Goal: Navigation & Orientation: Find specific page/section

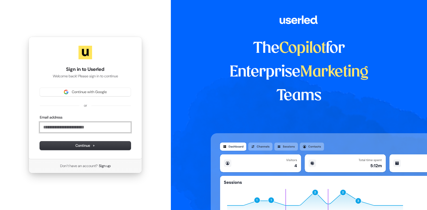
click at [95, 129] on input "Email address" at bounding box center [85, 127] width 91 height 10
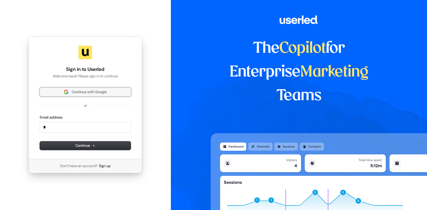
click at [100, 93] on span "Continue with Google" at bounding box center [89, 92] width 35 height 5
type input "*"
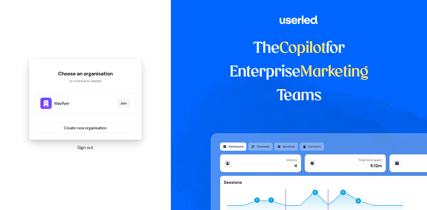
click at [88, 103] on span "Wayflyer" at bounding box center [84, 104] width 61 height 6
click at [80, 127] on button "Create new organisation" at bounding box center [85, 128] width 99 height 10
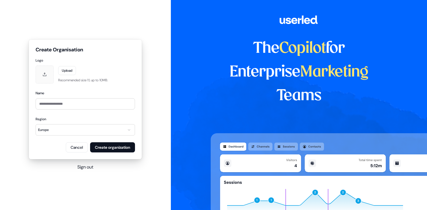
click at [68, 141] on form "**********" at bounding box center [85, 105] width 99 height 95
click at [70, 149] on button "Cancel" at bounding box center [77, 147] width 22 height 10
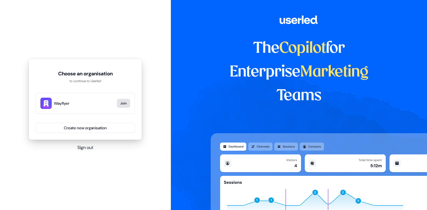
click at [123, 99] on button "Join" at bounding box center [123, 103] width 13 height 9
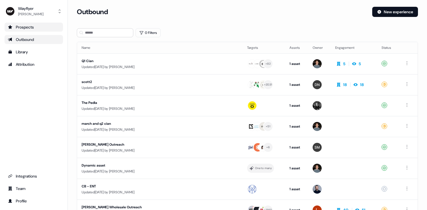
click at [25, 26] on div "Prospects" at bounding box center [34, 27] width 52 height 6
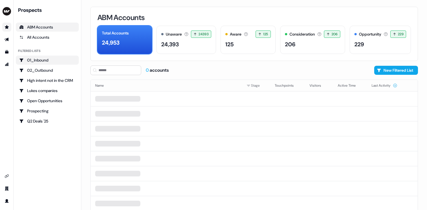
click at [66, 62] on div "01_Inbound" at bounding box center [47, 60] width 56 height 6
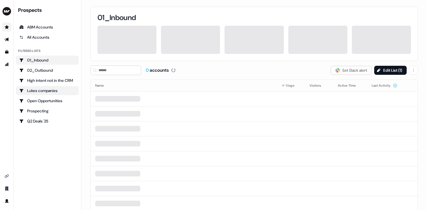
click at [52, 92] on div "Lukes companies" at bounding box center [47, 91] width 56 height 6
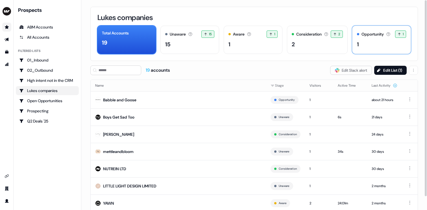
click at [378, 44] on div "1" at bounding box center [381, 44] width 49 height 8
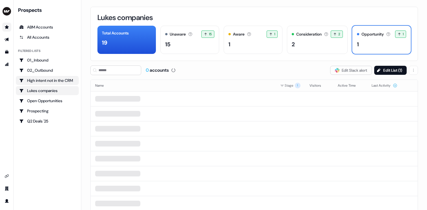
click at [49, 79] on div "High intent not in the CRM" at bounding box center [47, 81] width 56 height 6
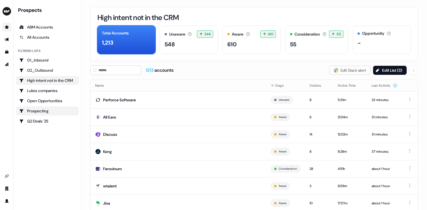
click at [50, 110] on div "Prospecting" at bounding box center [47, 111] width 56 height 6
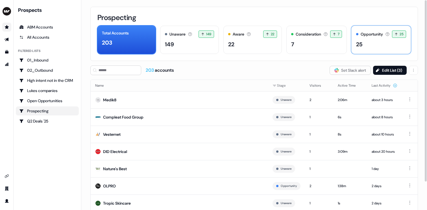
click at [369, 48] on div "25" at bounding box center [381, 44] width 50 height 8
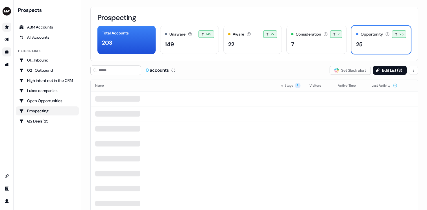
click at [4, 51] on link "Go to templates" at bounding box center [6, 51] width 9 height 9
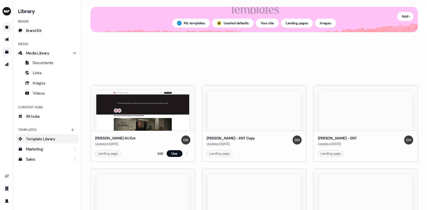
scroll to position [54, 0]
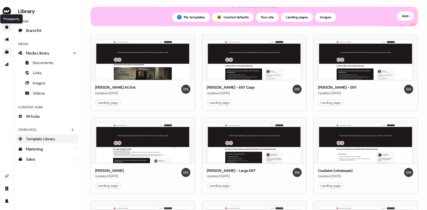
click at [5, 27] on icon "Go to prospects" at bounding box center [7, 27] width 5 height 5
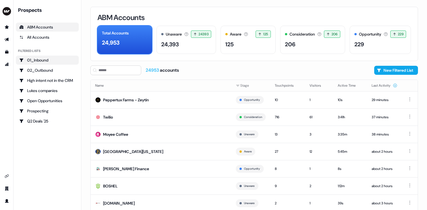
click at [38, 62] on div "01_Inbound" at bounding box center [47, 60] width 56 height 6
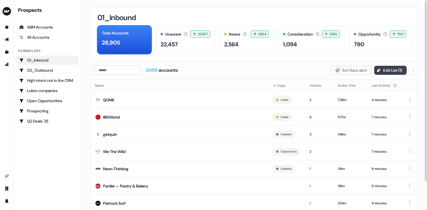
click at [387, 69] on button "Edit List ( 1 )" at bounding box center [390, 70] width 32 height 9
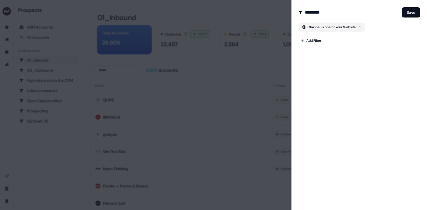
click at [241, 62] on div at bounding box center [213, 105] width 427 height 210
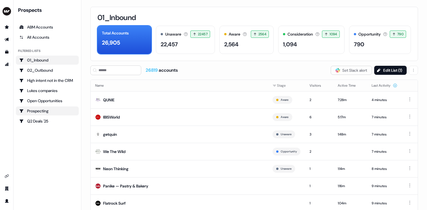
click at [33, 112] on div "Prospecting" at bounding box center [47, 111] width 56 height 6
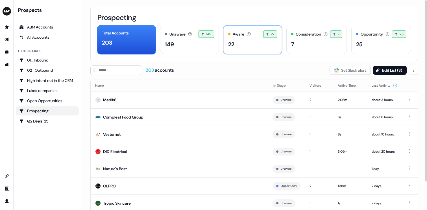
click at [255, 45] on div "22" at bounding box center [252, 44] width 49 height 8
